Goal: Information Seeking & Learning: Learn about a topic

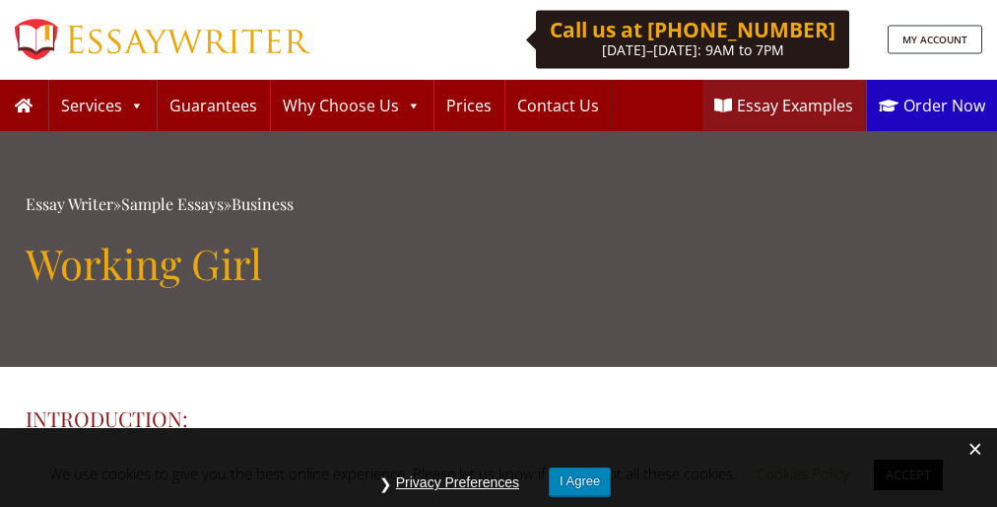
click at [499, 253] on h1 "Working Girl" at bounding box center [499, 262] width 946 height 49
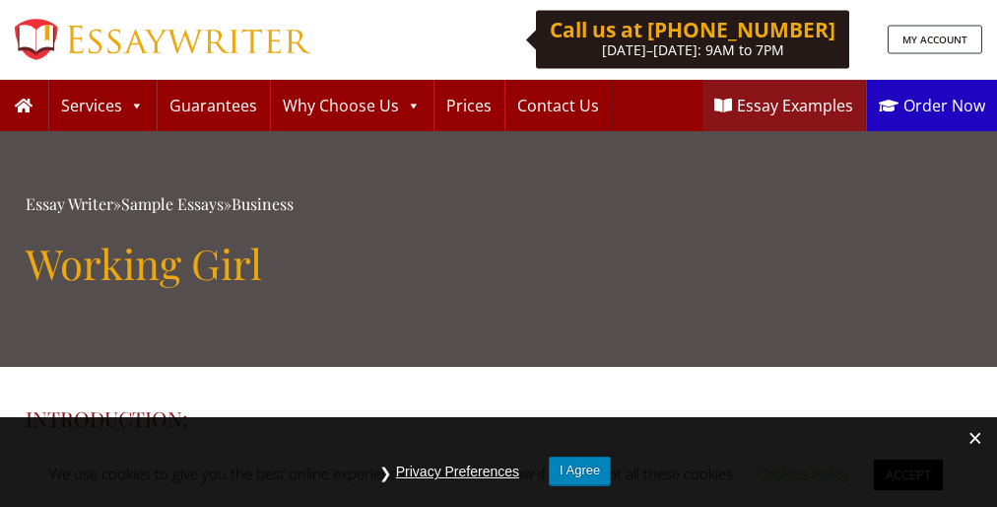
click at [499, 253] on h1 "Working Girl" at bounding box center [499, 262] width 946 height 49
click at [580, 470] on button "I Agree" at bounding box center [580, 470] width 62 height 29
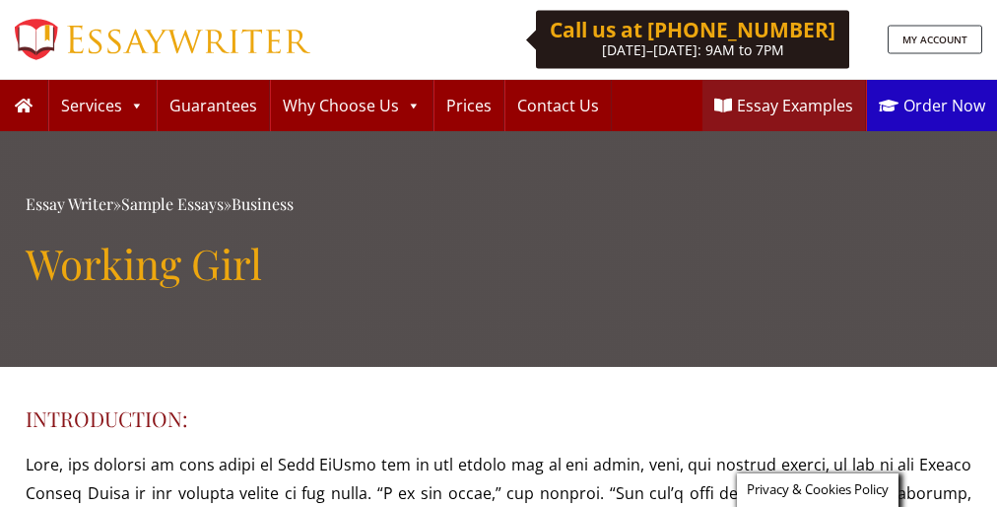
click at [499, 253] on h1 "Working Girl" at bounding box center [499, 262] width 946 height 49
click at [815, 490] on span "Privacy & Cookies Policy" at bounding box center [818, 489] width 142 height 18
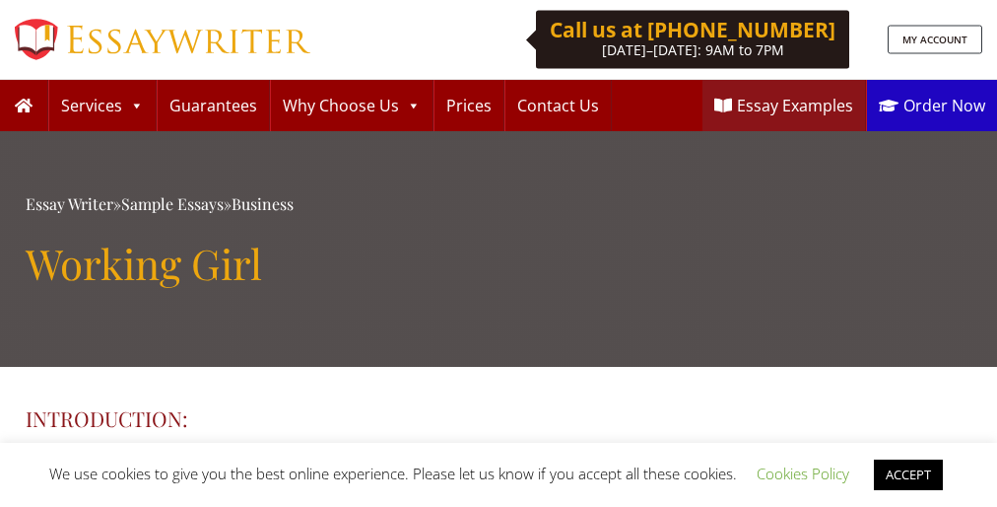
click at [499, 474] on span "We use cookies to give you the best online experience. Please let us know if yo…" at bounding box center [498, 473] width 899 height 20
click at [499, 253] on h1 "Working Girl" at bounding box center [499, 262] width 946 height 49
click at [499, 474] on span "We use cookies to give you the best online experience. Please let us know if yo…" at bounding box center [498, 473] width 899 height 20
click at [912, 474] on link "ACCEPT" at bounding box center [908, 474] width 69 height 31
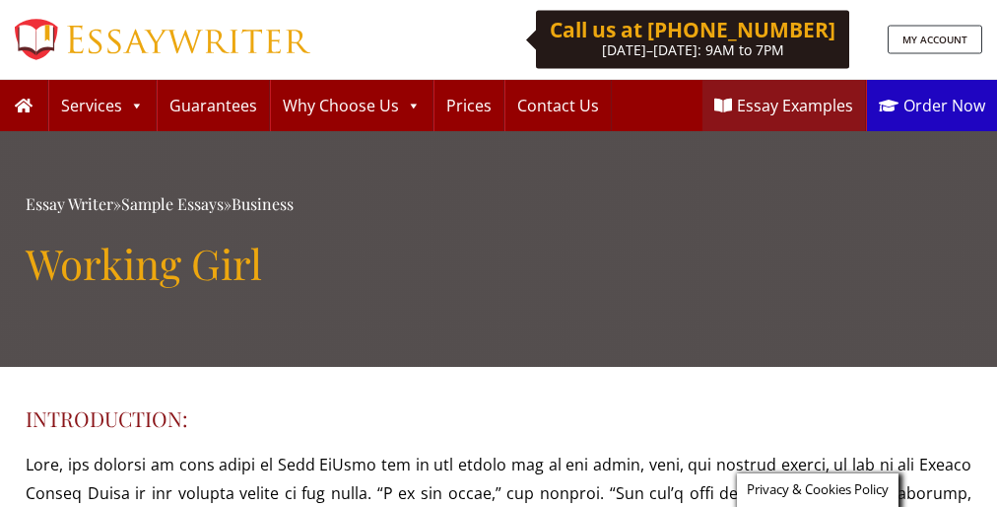
click at [499, 253] on h1 "Working Girl" at bounding box center [499, 262] width 946 height 49
